Goal: Information Seeking & Learning: Learn about a topic

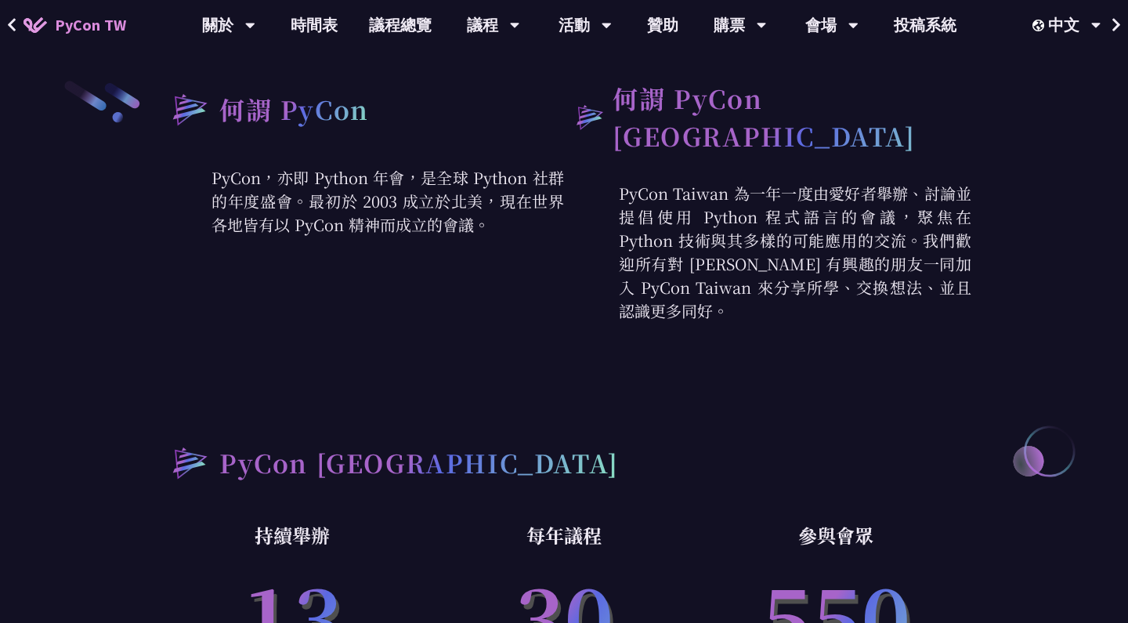
scroll to position [126, 0]
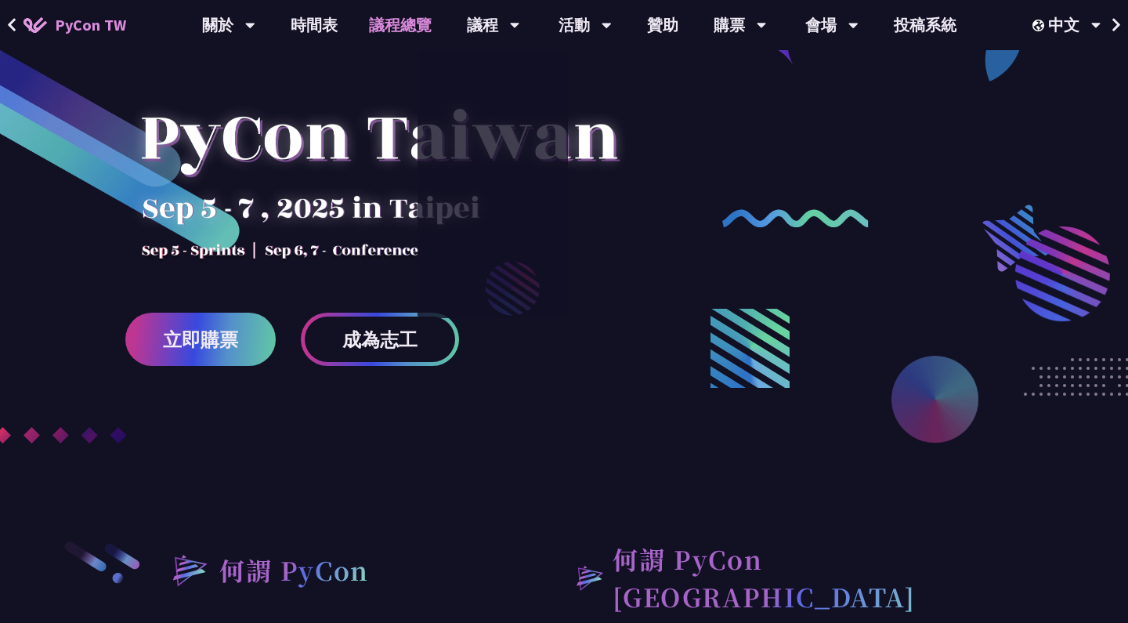
click at [403, 26] on link "議程總覽" at bounding box center [400, 25] width 94 height 50
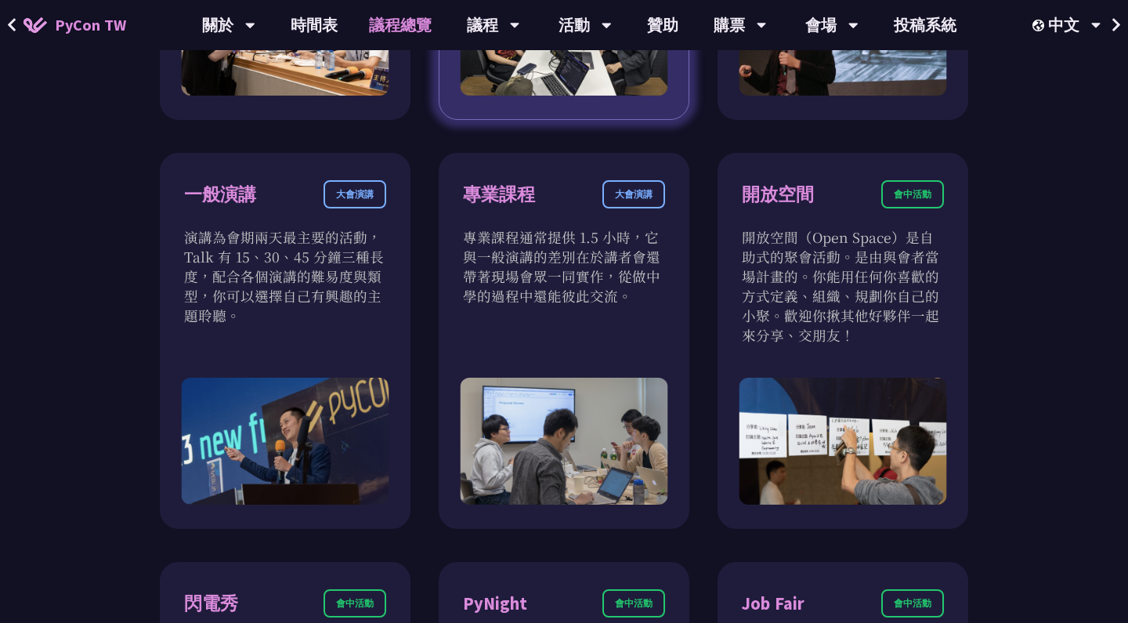
scroll to position [418, 0]
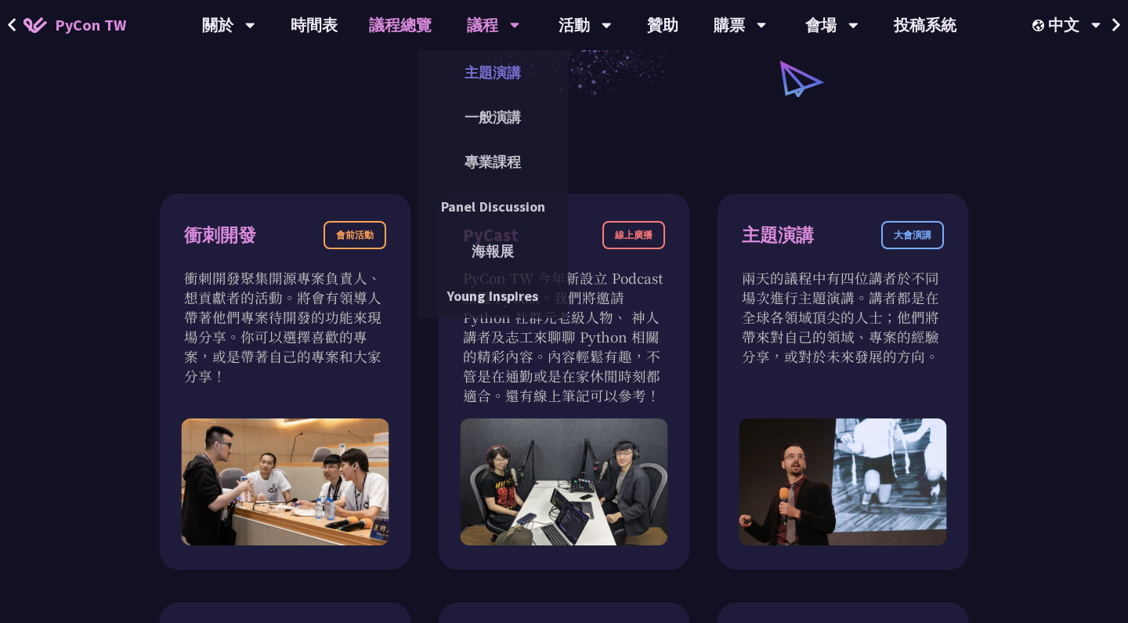
click at [496, 82] on link "主題演講" at bounding box center [493, 72] width 150 height 37
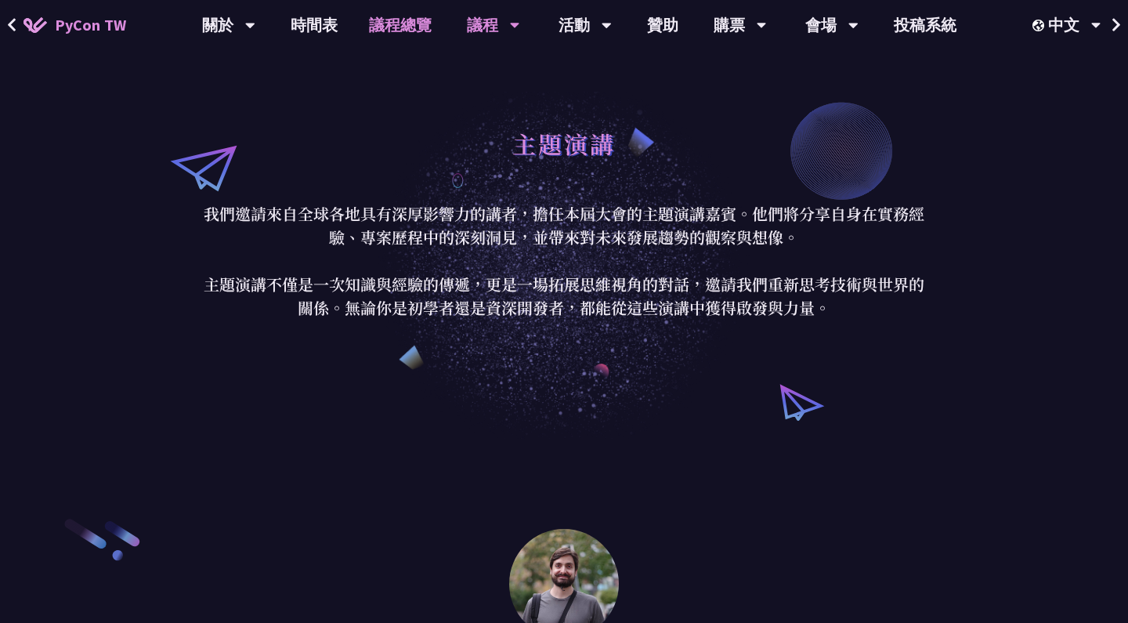
click at [399, 25] on link "議程總覽" at bounding box center [400, 25] width 94 height 50
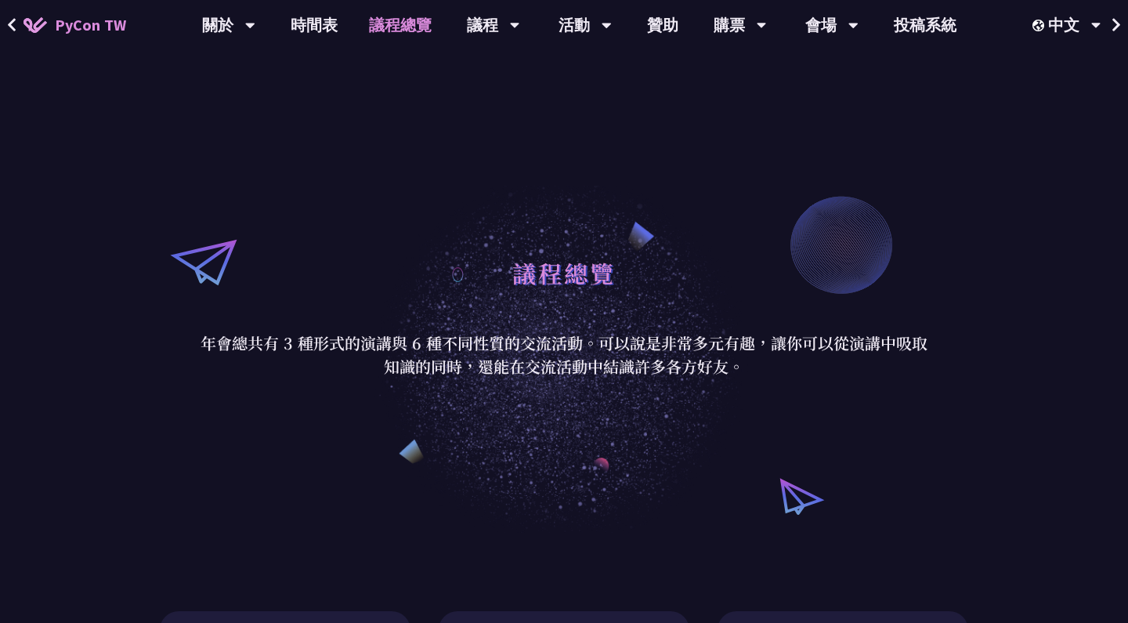
scroll to position [442, 0]
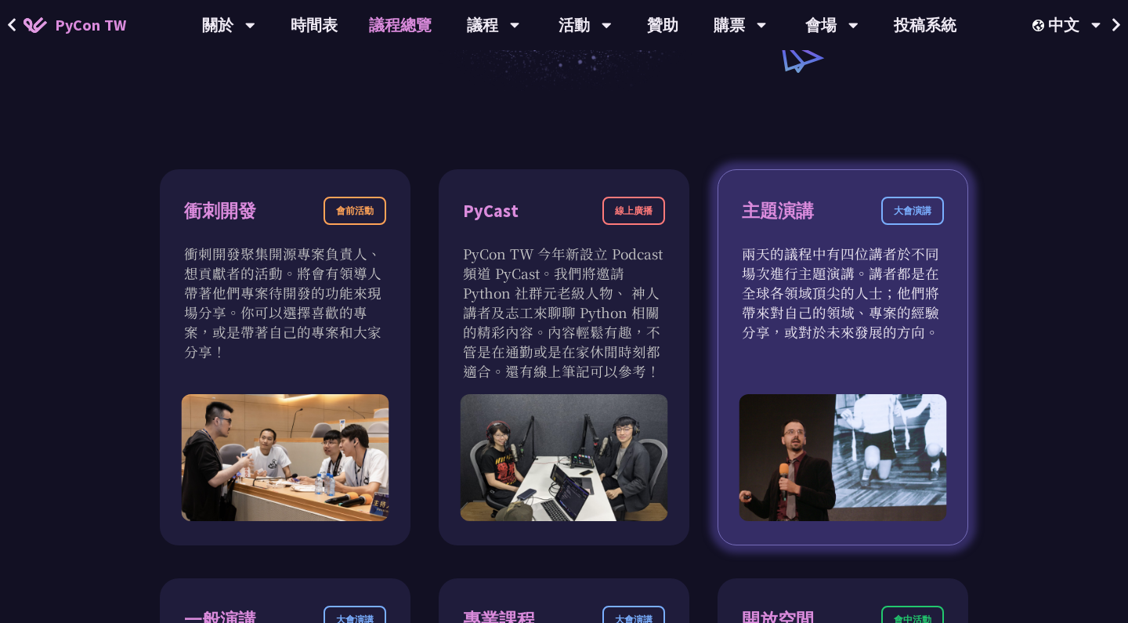
click at [908, 211] on div "大會演講" at bounding box center [912, 211] width 63 height 28
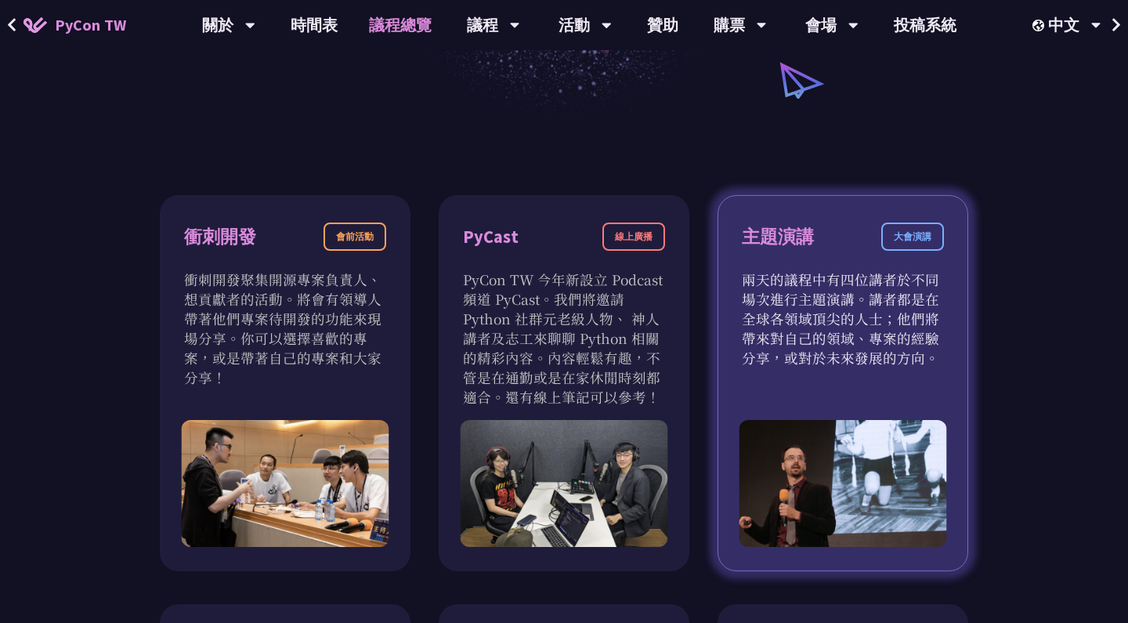
scroll to position [398, 0]
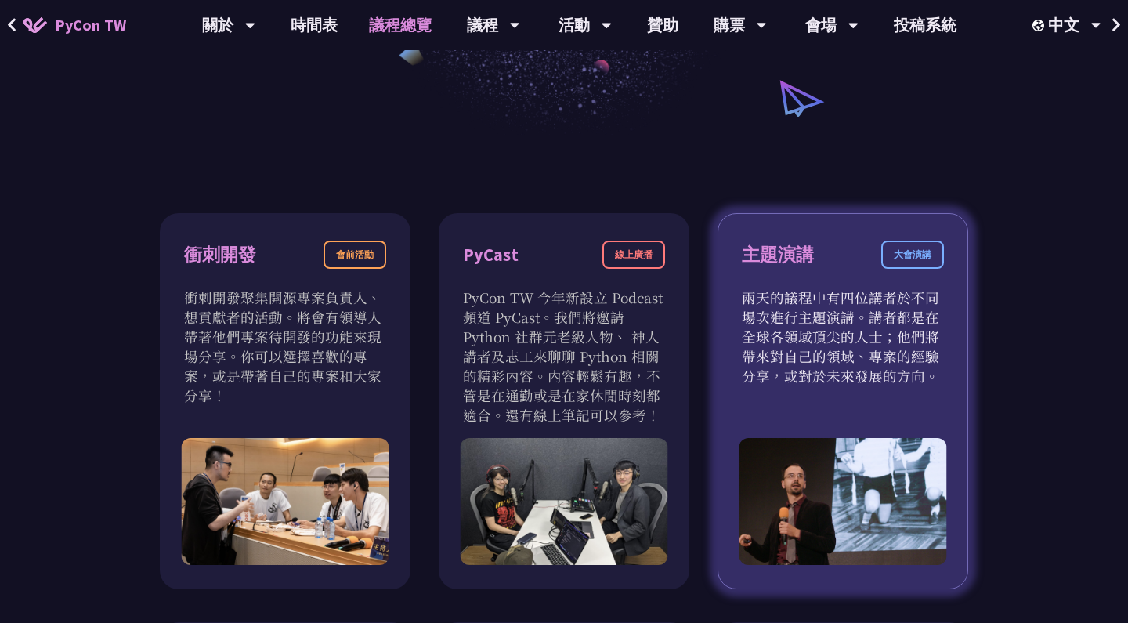
click at [769, 283] on div "主題演講 大會演講" at bounding box center [843, 264] width 202 height 47
click at [761, 244] on div "主題演講" at bounding box center [778, 254] width 72 height 27
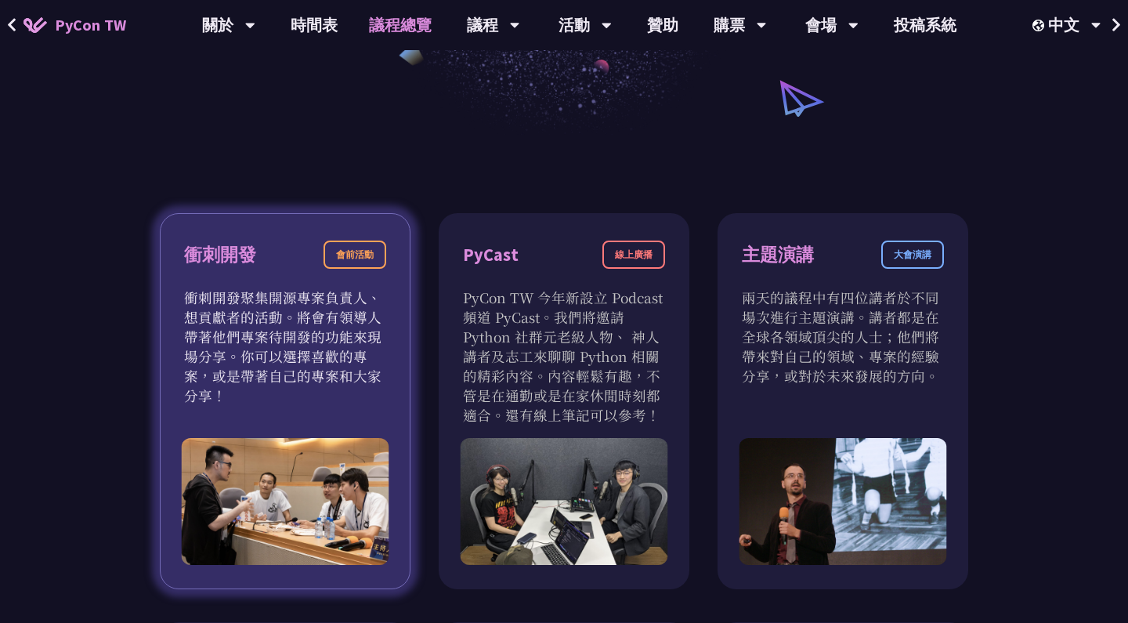
click at [259, 296] on p "衝刺開發聚集開源專案負責人、想貢獻者的活動。將會有領導人帶著他們專案待開發的功能來現場分享。你可以選擇喜歡的專案，或是帶著自己的專案和大家分享！" at bounding box center [285, 347] width 202 height 118
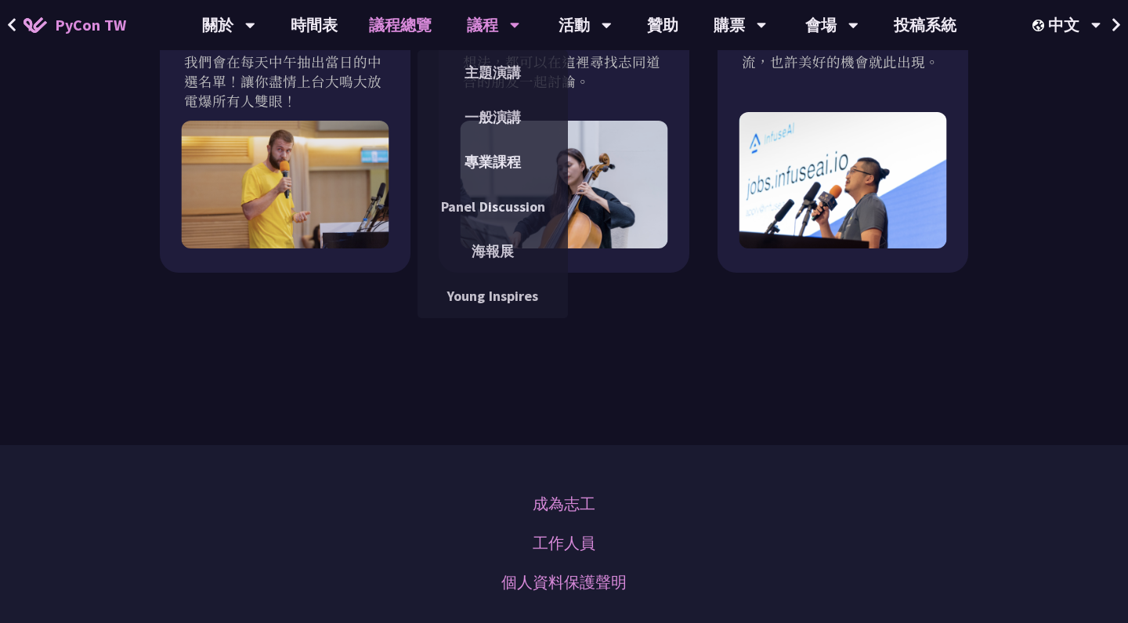
scroll to position [1642, 0]
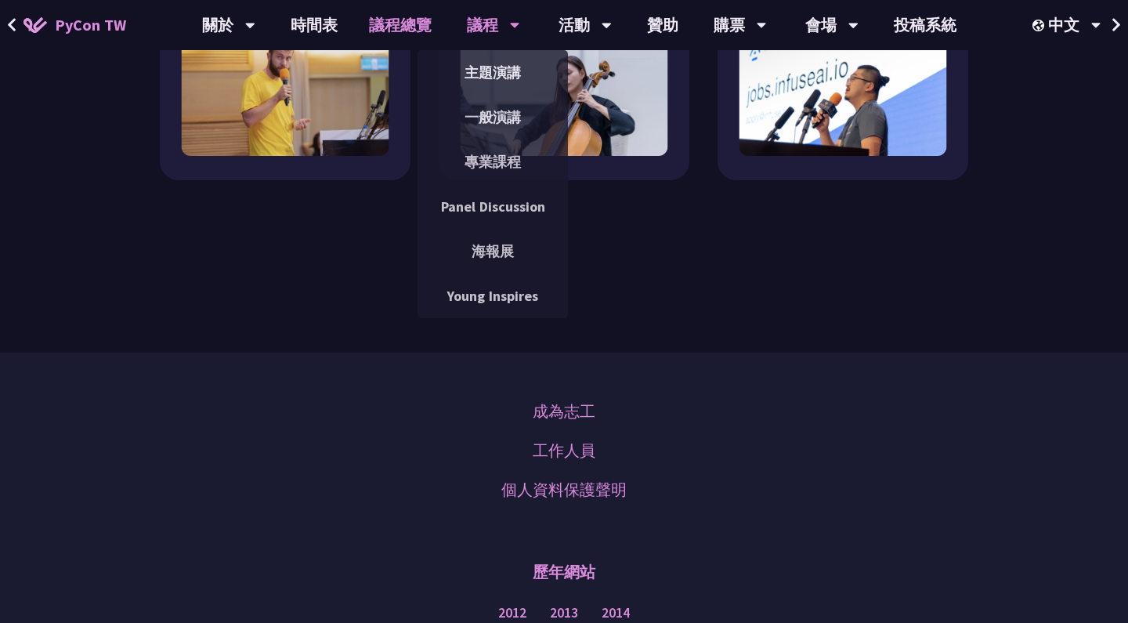
click at [503, 22] on div "議程" at bounding box center [493, 25] width 53 height 50
click at [501, 116] on link "一般演講" at bounding box center [493, 117] width 150 height 37
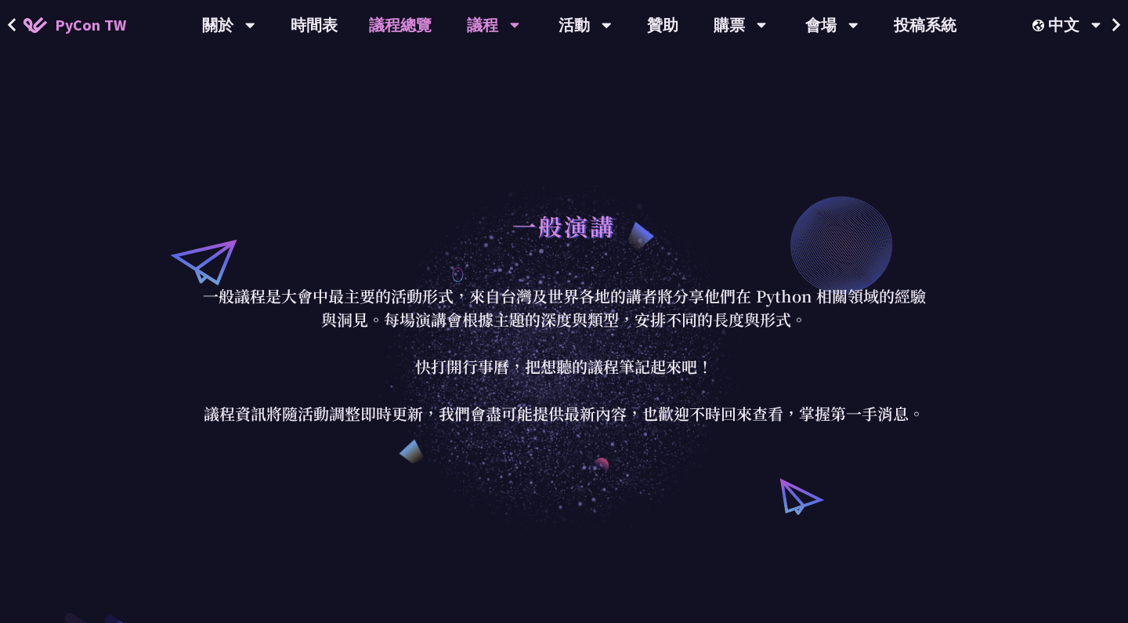
click at [406, 40] on link "議程總覽" at bounding box center [400, 25] width 94 height 50
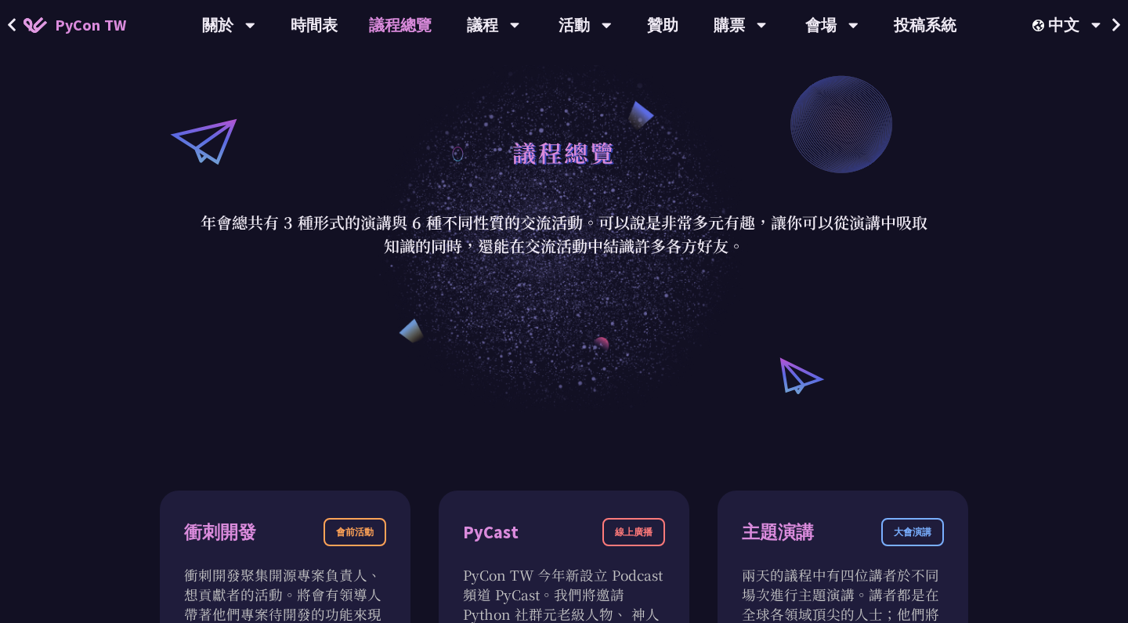
click at [602, 239] on p "年會總共有 3 種形式的演講與 6 種不同性質的交流活動。可以說是非常多元有趣，讓你可以從演講中吸取知識的同時，還能在交流活動中結識許多各方好友。" at bounding box center [564, 234] width 729 height 47
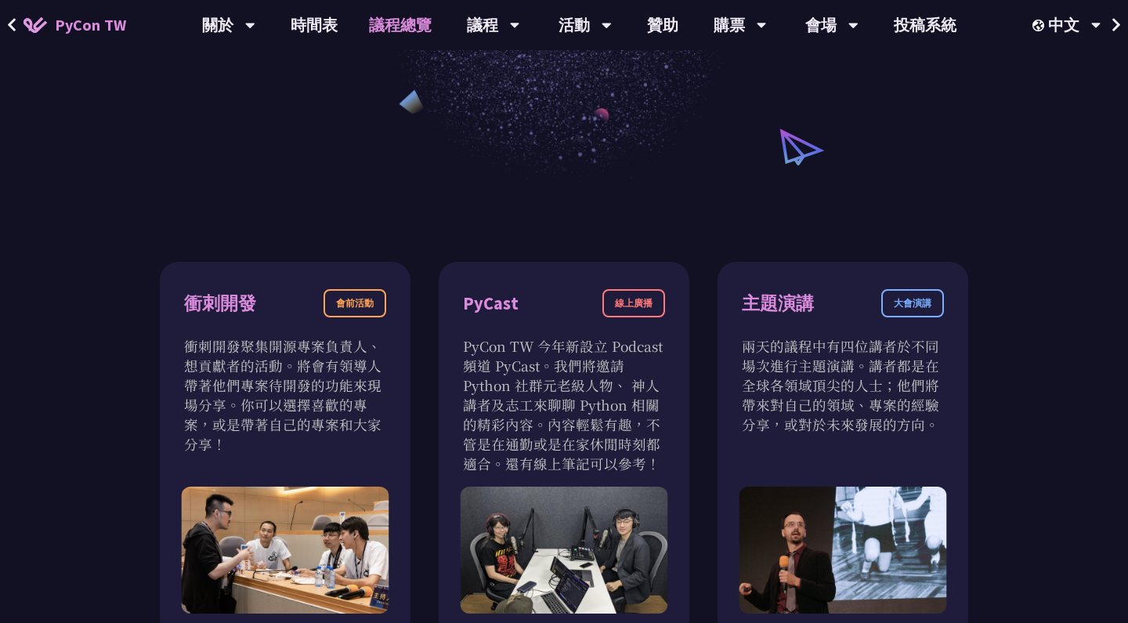
scroll to position [220, 0]
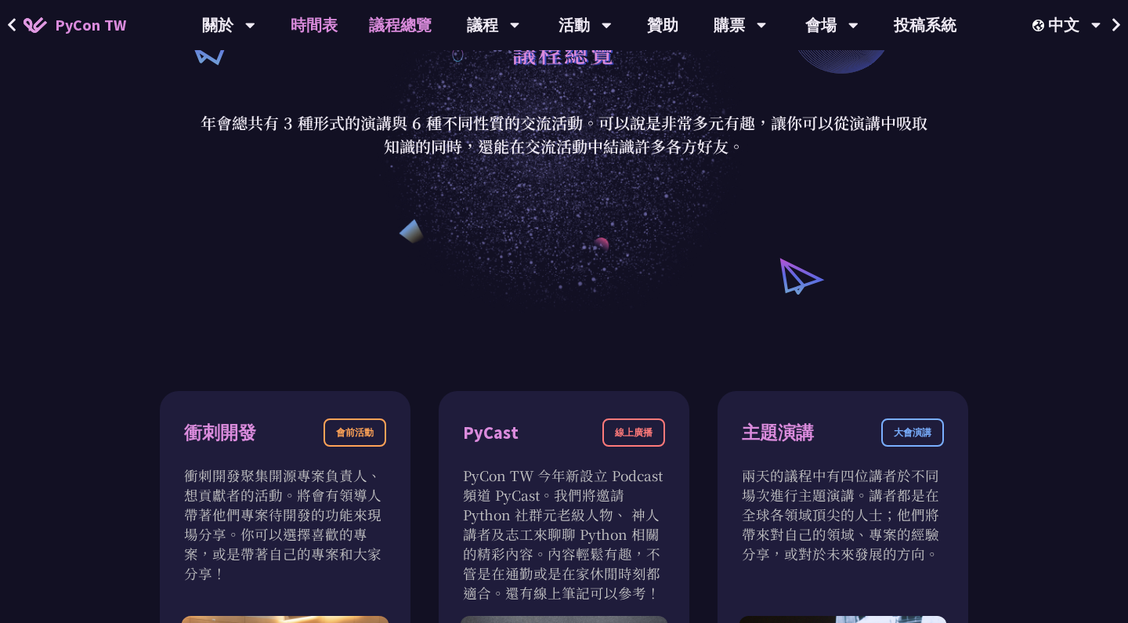
click at [313, 27] on link "時間表" at bounding box center [314, 25] width 78 height 50
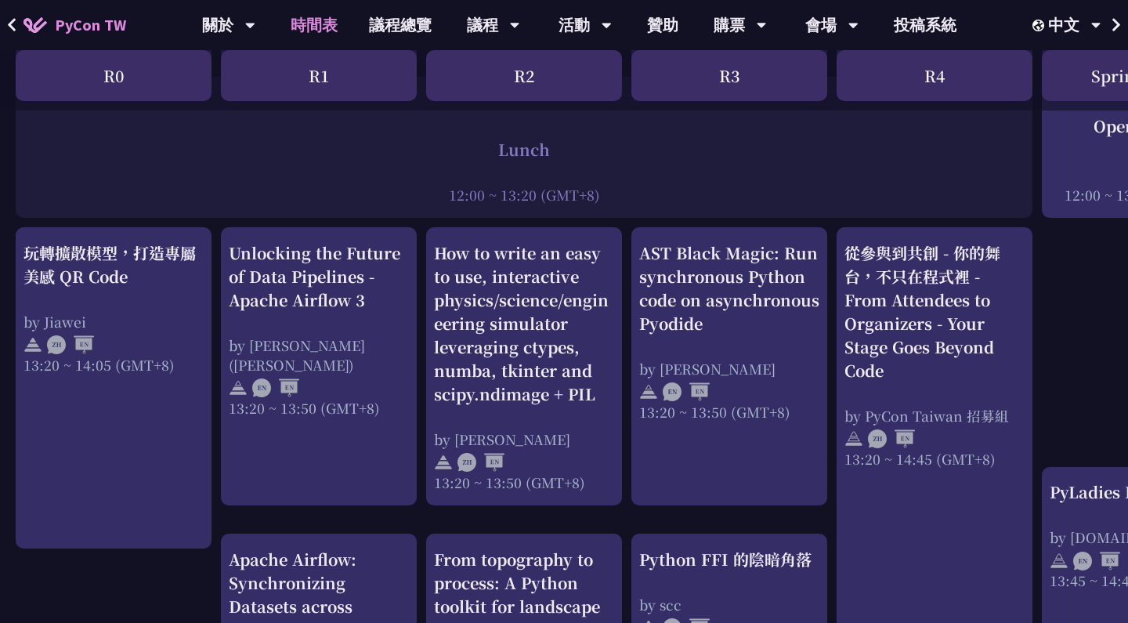
scroll to position [1227, 0]
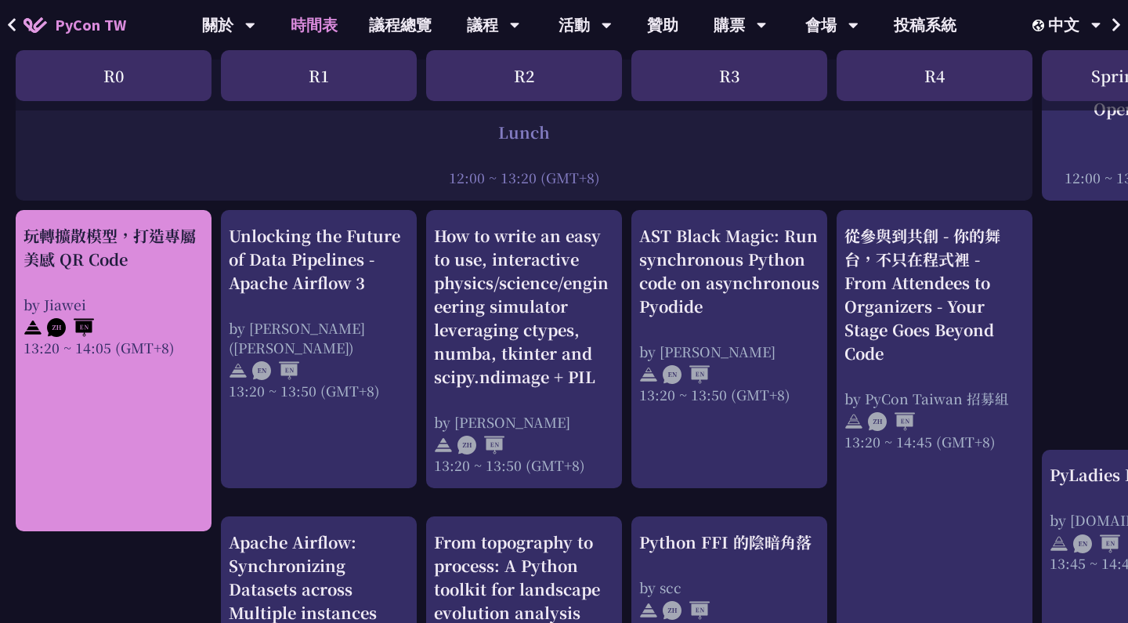
click at [154, 277] on div "玩轉擴散模型，打造專屬美感 QR Code by Jiawei 13:20 ~ 14:05 (GMT+8)" at bounding box center [114, 290] width 180 height 133
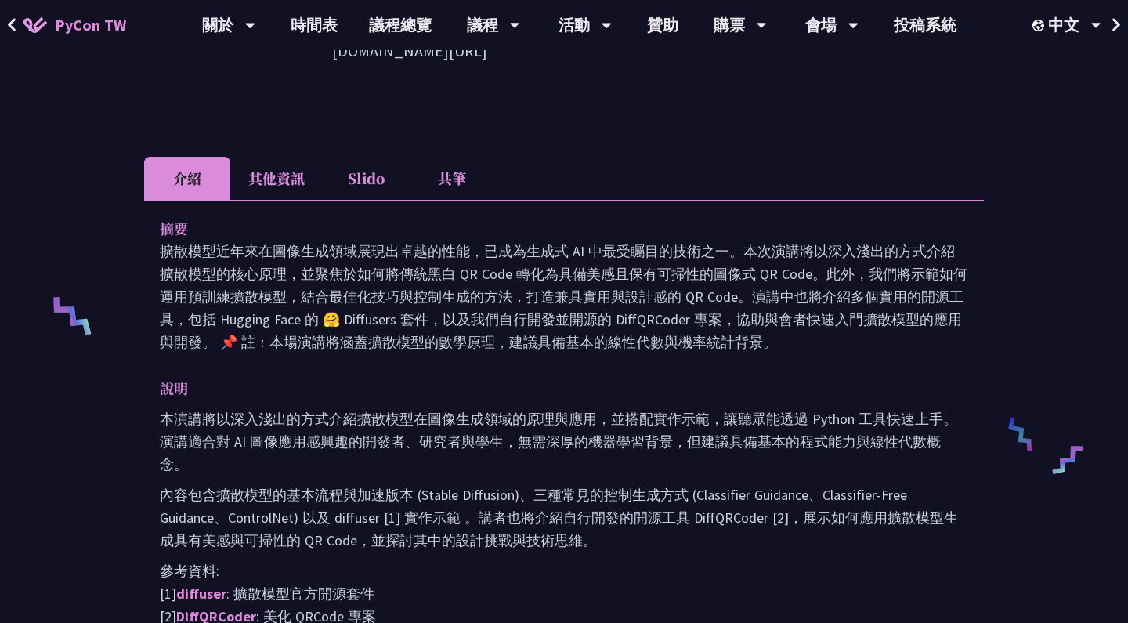
scroll to position [728, 0]
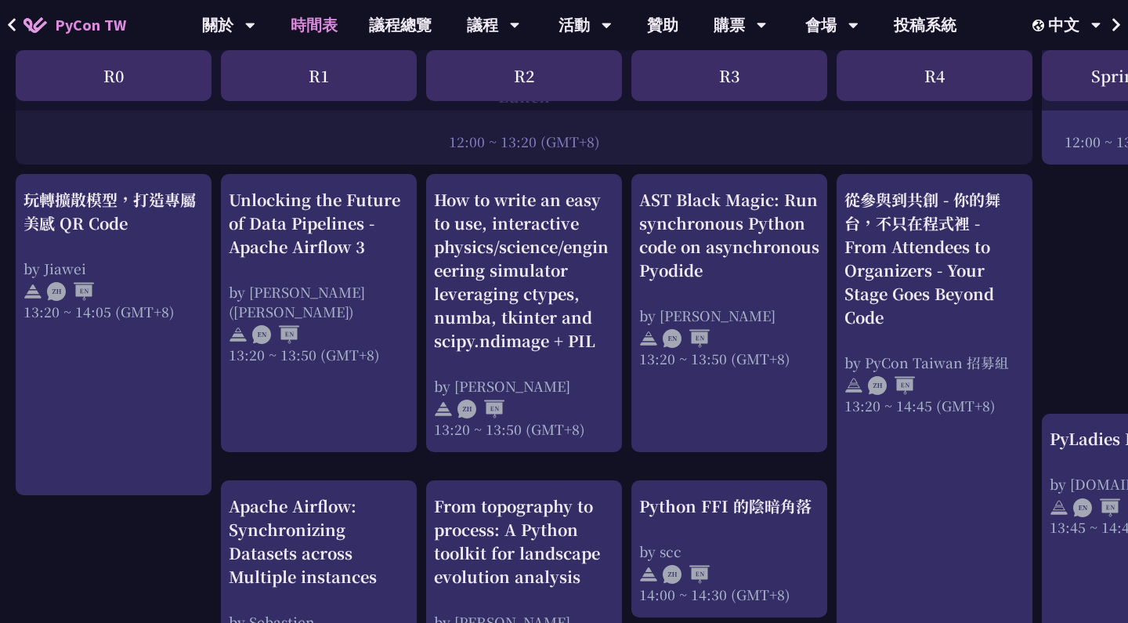
scroll to position [1186, 0]
